Goal: Information Seeking & Learning: Find specific fact

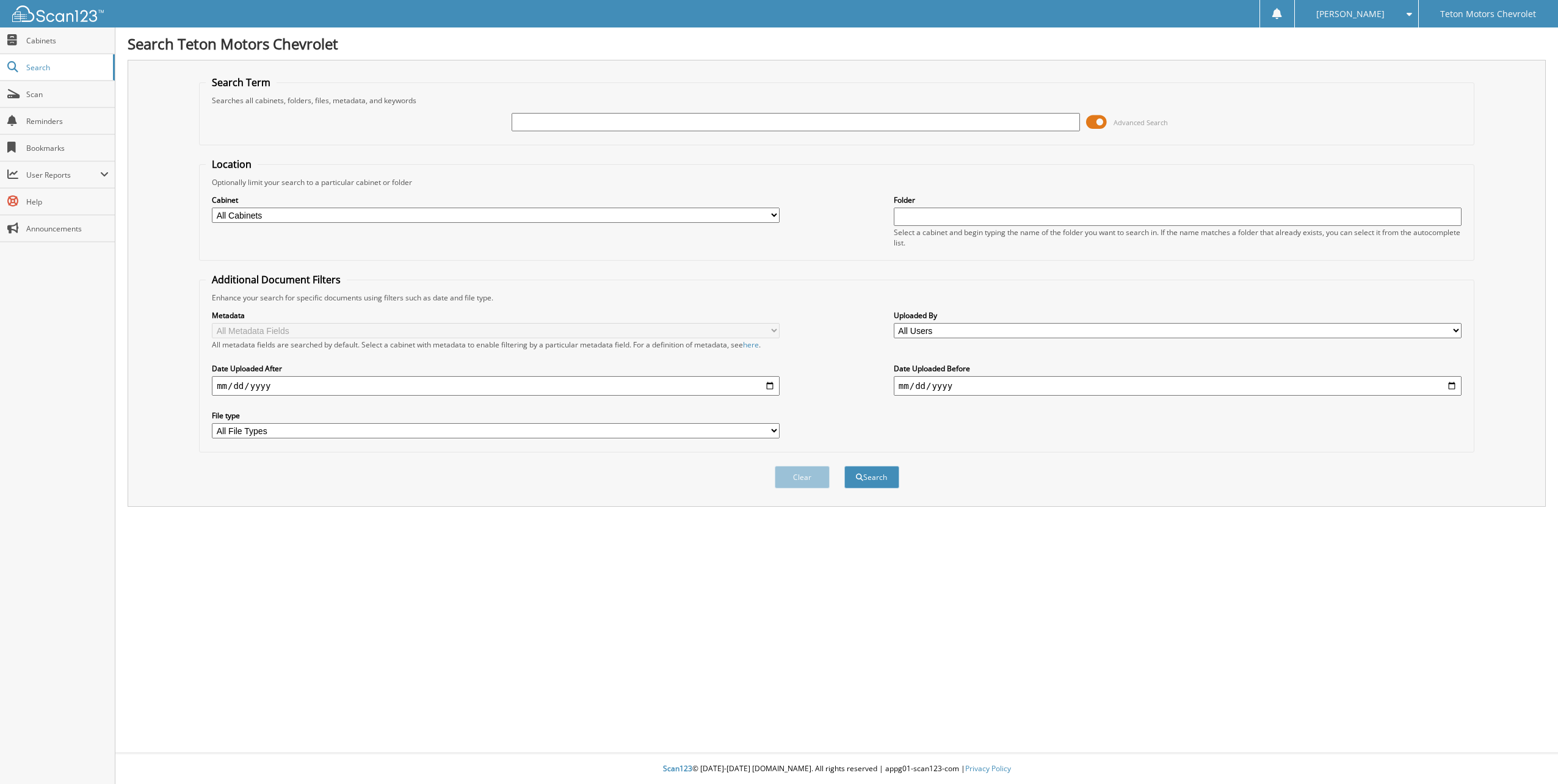
click at [570, 116] on input "text" at bounding box center [795, 122] width 568 height 18
type input "6174961"
click at [845, 465] on button "Search" at bounding box center [872, 477] width 55 height 23
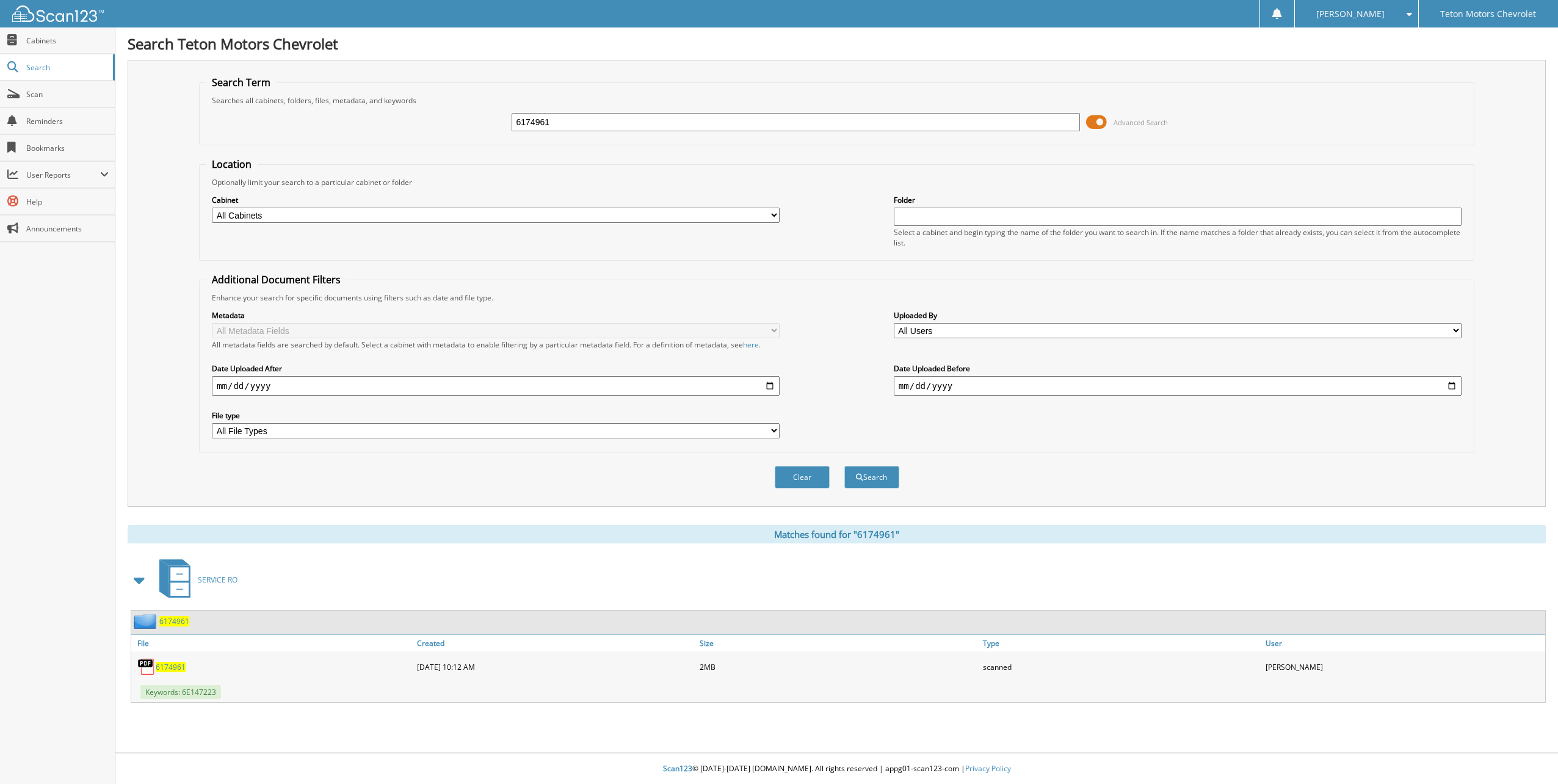
click at [163, 667] on span "6174961" at bounding box center [170, 667] width 30 height 10
